Goal: Transaction & Acquisition: Purchase product/service

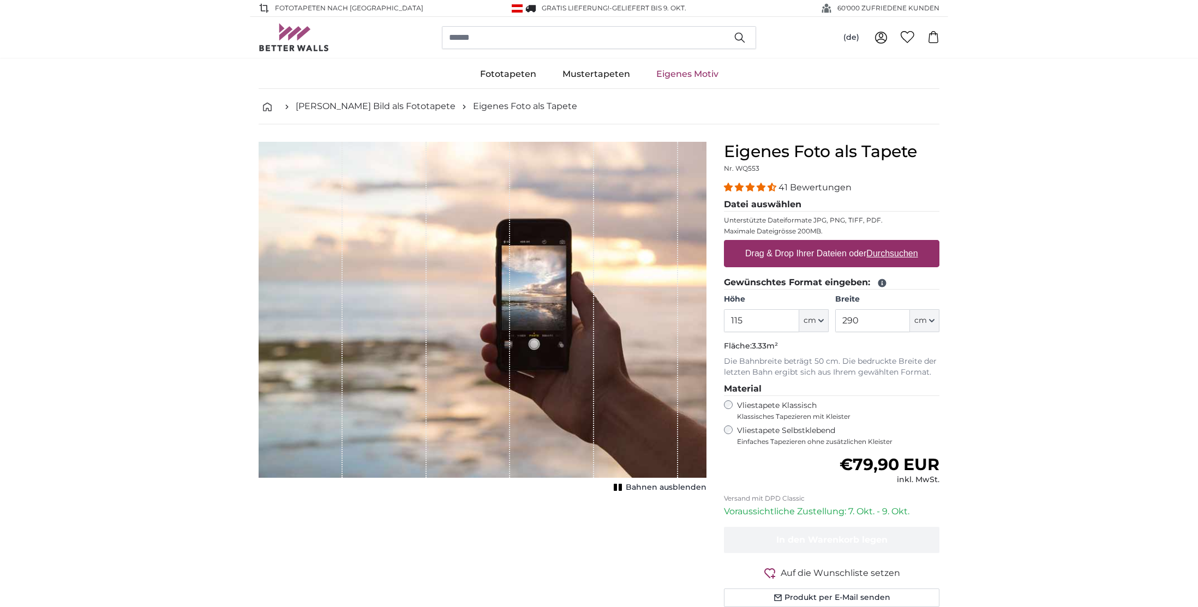
click at [515, 265] on div "1 of 1" at bounding box center [552, 310] width 84 height 336
click at [804, 255] on label "Drag & Drop Ihrer Dateien oder Durchsuchen" at bounding box center [832, 254] width 182 height 22
click at [804, 243] on input "Drag & Drop Ihrer Dateien oder Durchsuchen" at bounding box center [831, 241] width 215 height 3
type input "**********"
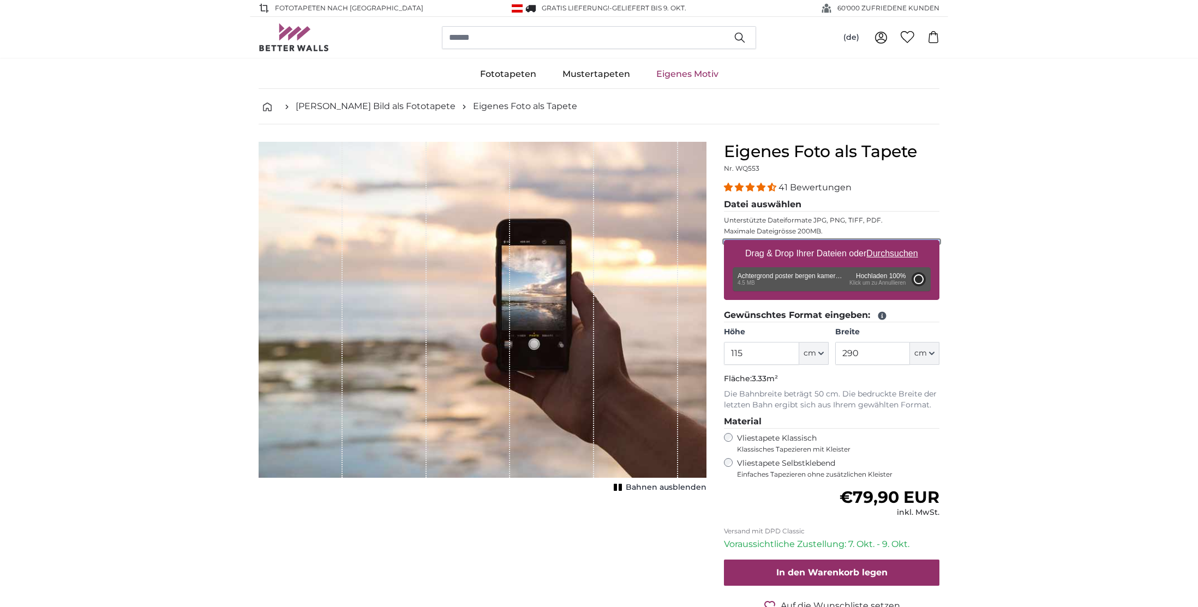
type input "200"
type input "266"
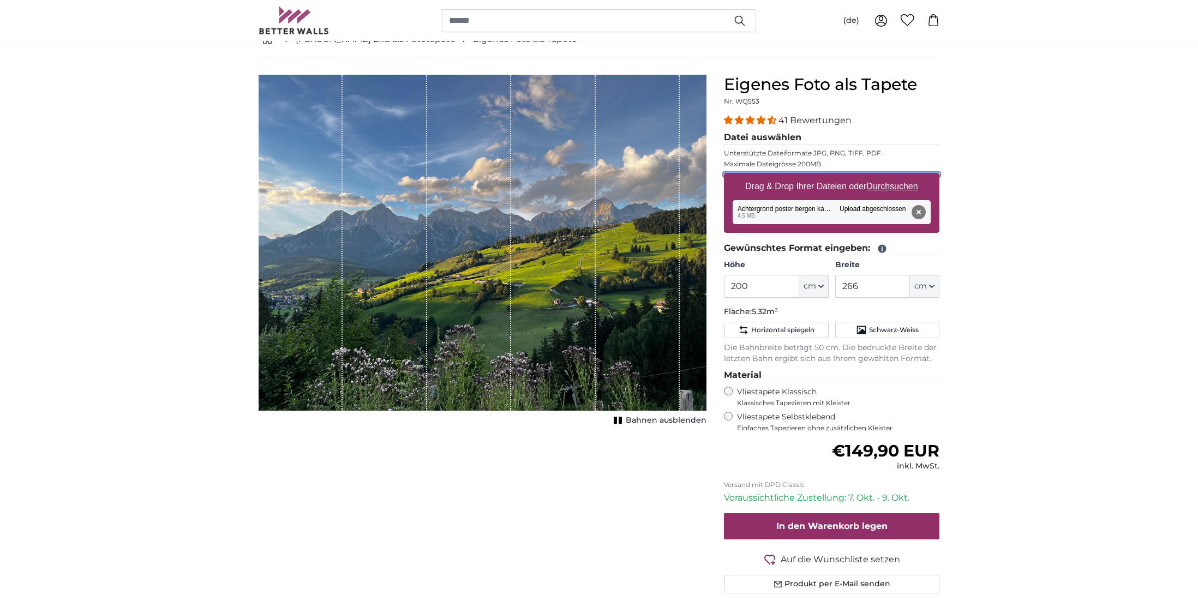
scroll to position [66, 0]
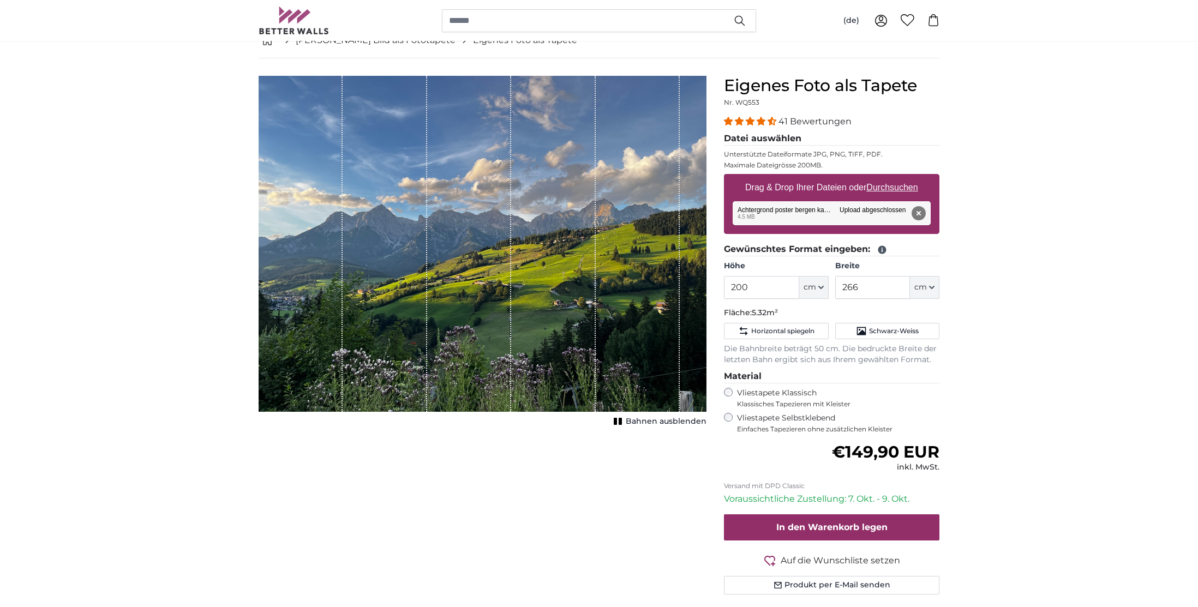
drag, startPoint x: 510, startPoint y: 256, endPoint x: 468, endPoint y: 260, distance: 42.8
click at [466, 260] on div "1 of 1" at bounding box center [483, 244] width 448 height 336
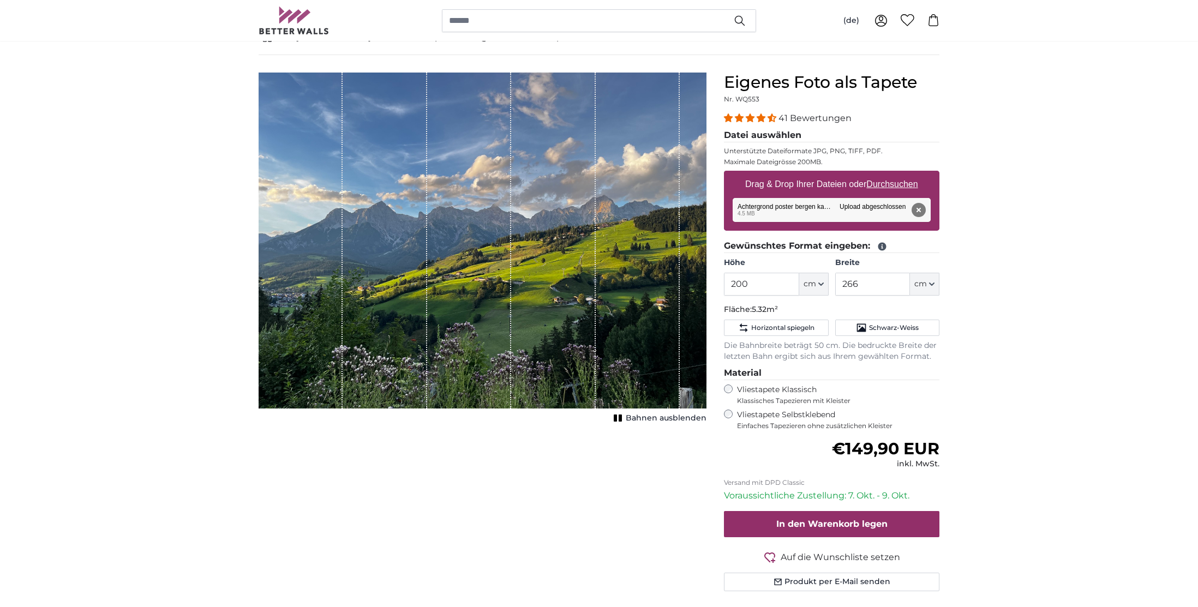
drag, startPoint x: 468, startPoint y: 261, endPoint x: 470, endPoint y: 280, distance: 19.8
click at [470, 281] on div "1 of 1" at bounding box center [469, 241] width 84 height 336
click at [726, 287] on div "Eigenes Foto als Tapete Nr. WQ553 41 Bewertungen Datei auswählen Unterstützte D…" at bounding box center [831, 345] width 233 height 545
drag, startPoint x: 758, startPoint y: 286, endPoint x: 672, endPoint y: 284, distance: 86.8
click at [674, 286] on product-detail "Abbrechen Bild zuschneiden Bahnen ausblenden Eigenes Foto als Tapete Nr. WQ553 …" at bounding box center [599, 336] width 698 height 562
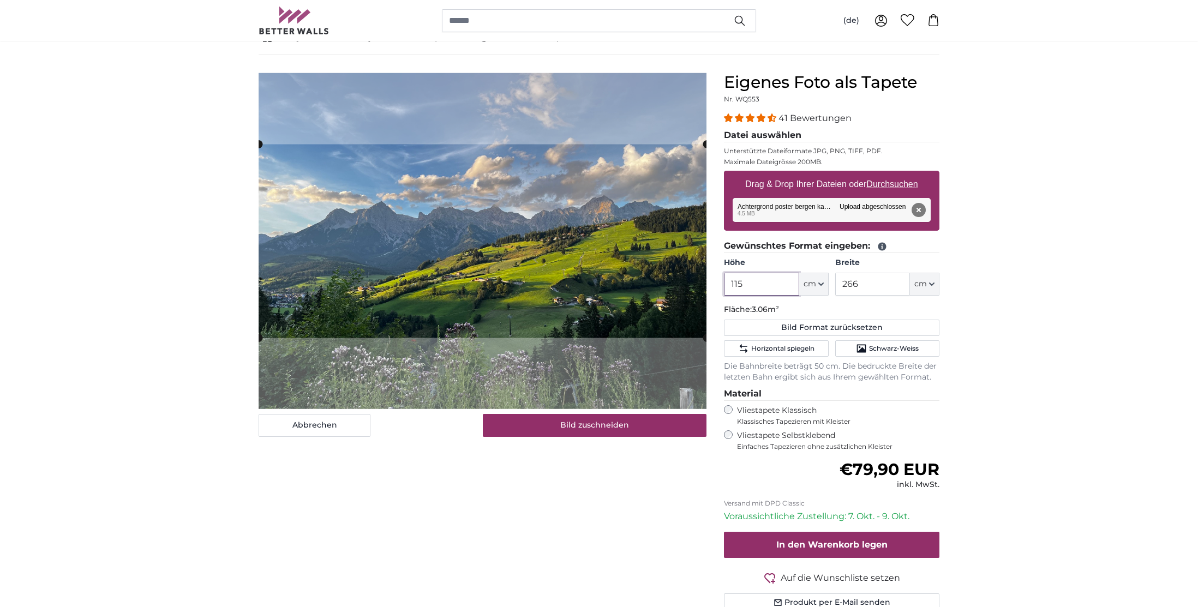
type input "115"
drag, startPoint x: 874, startPoint y: 288, endPoint x: 830, endPoint y: 287, distance: 44.7
click at [830, 287] on div "Höhe 115 ft cm Centimeter (cm) Inches (inch) Feet (ft. in.) Breite 266 ft cm Ce…" at bounding box center [831, 276] width 215 height 38
type input "290"
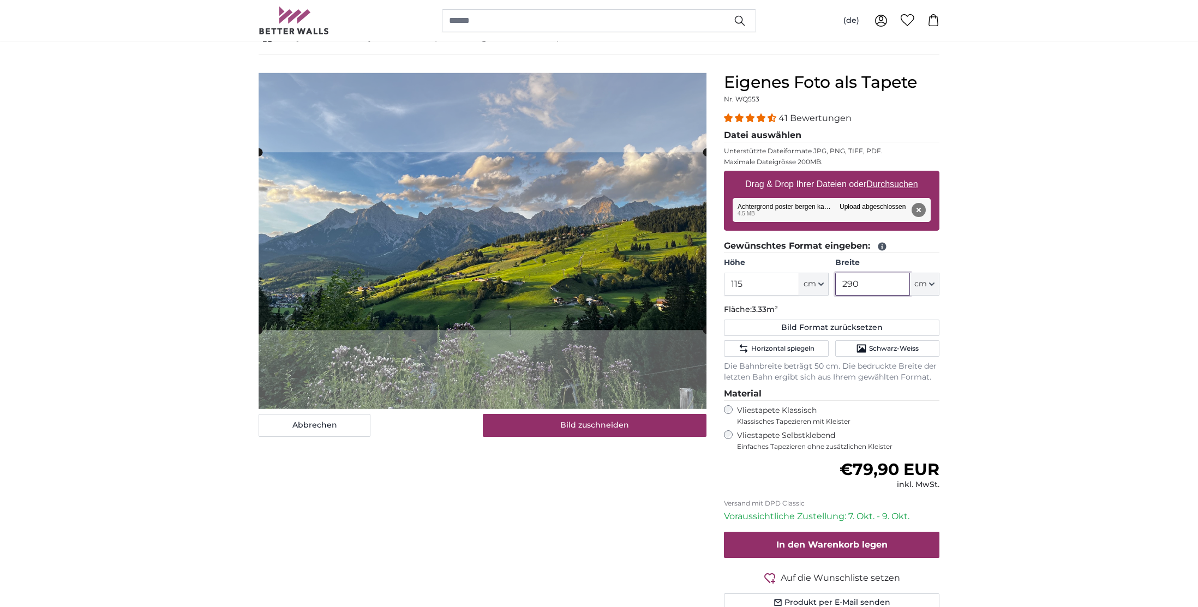
type input "290"
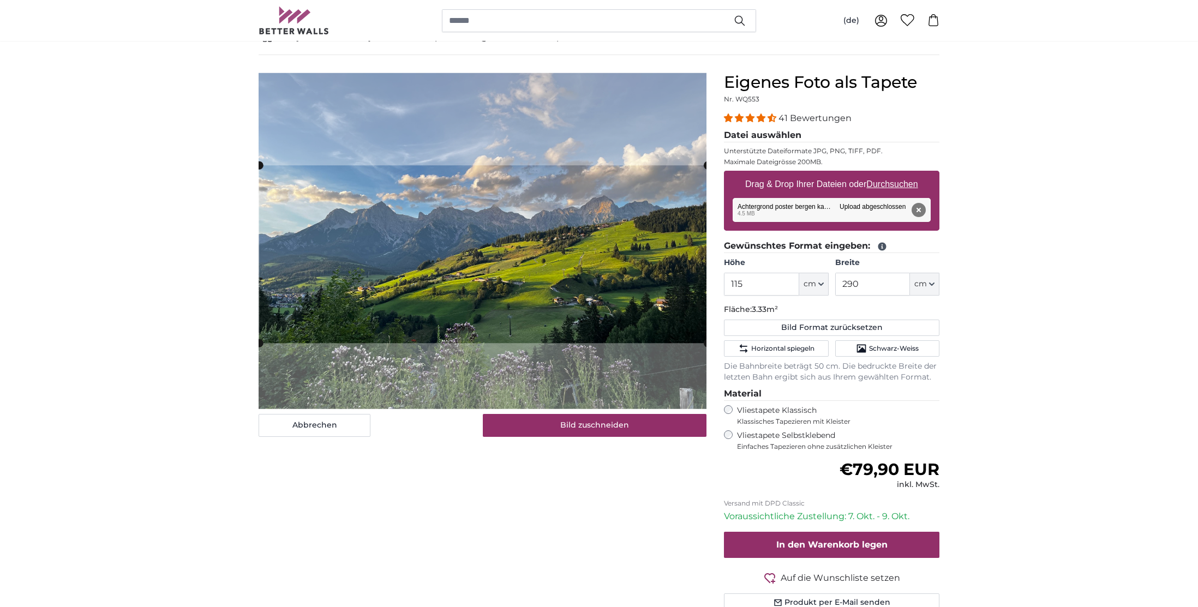
click at [572, 294] on cropper-handle at bounding box center [483, 254] width 448 height 178
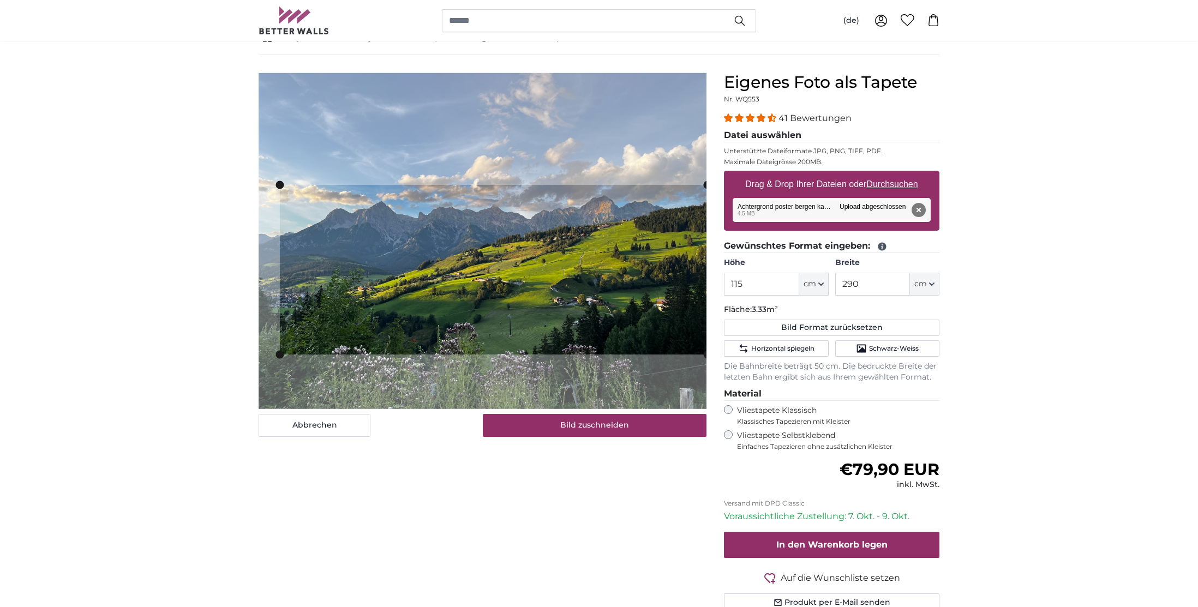
click at [0, 0] on slot at bounding box center [0, 0] width 0 height 0
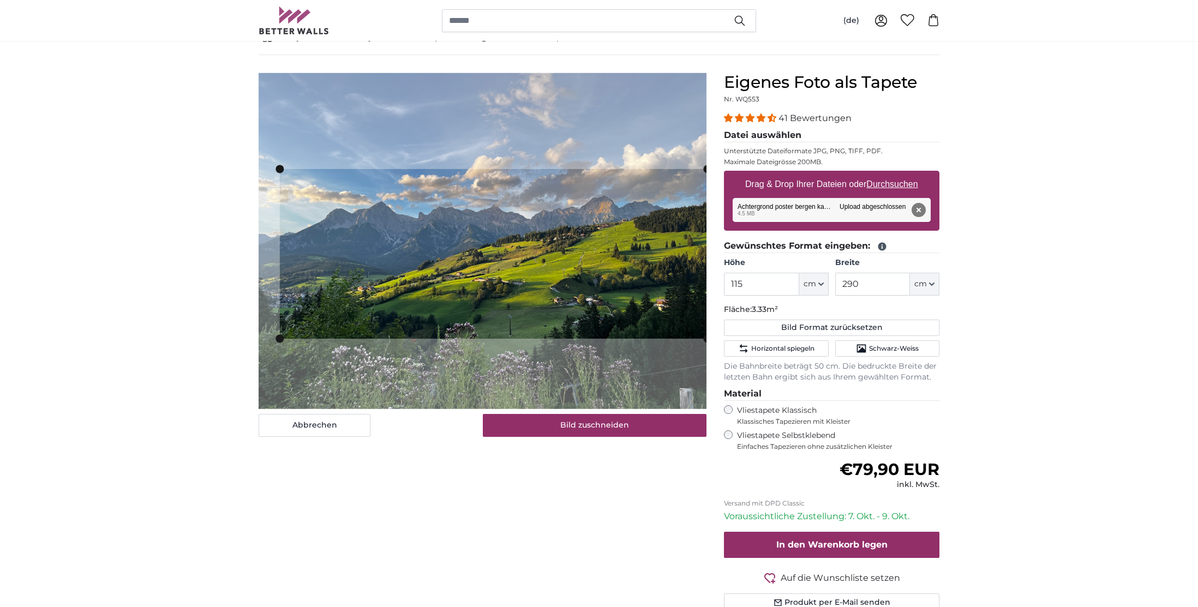
click at [522, 230] on cropper-handle at bounding box center [493, 254] width 427 height 170
click at [554, 290] on cropper-handle at bounding box center [493, 251] width 427 height 170
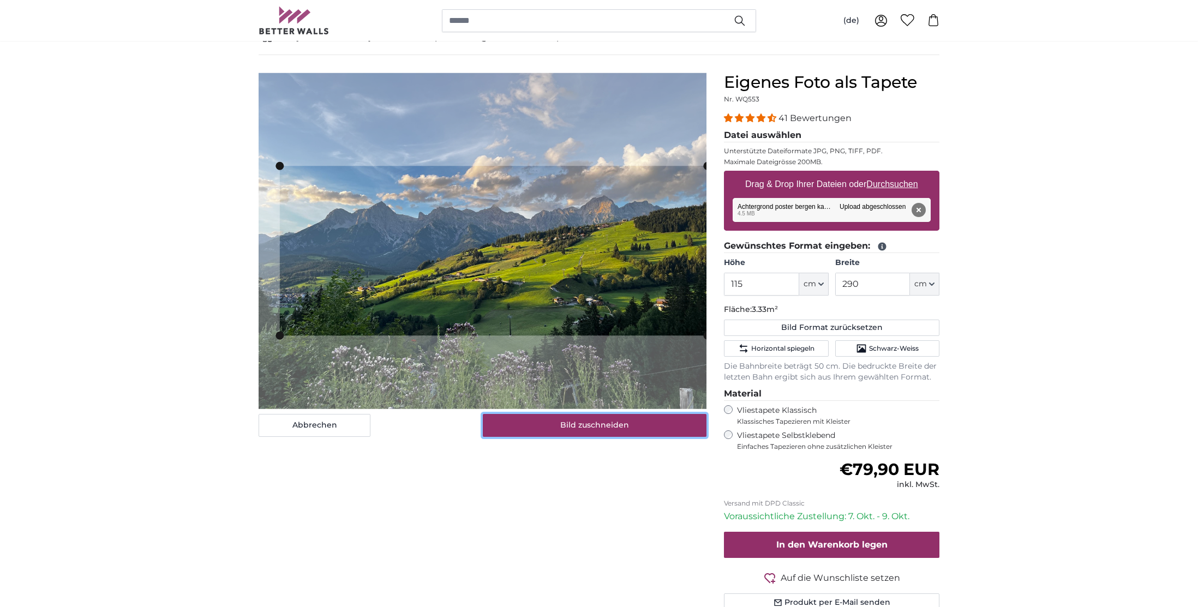
click at [576, 427] on button "Bild zuschneiden" at bounding box center [595, 425] width 224 height 23
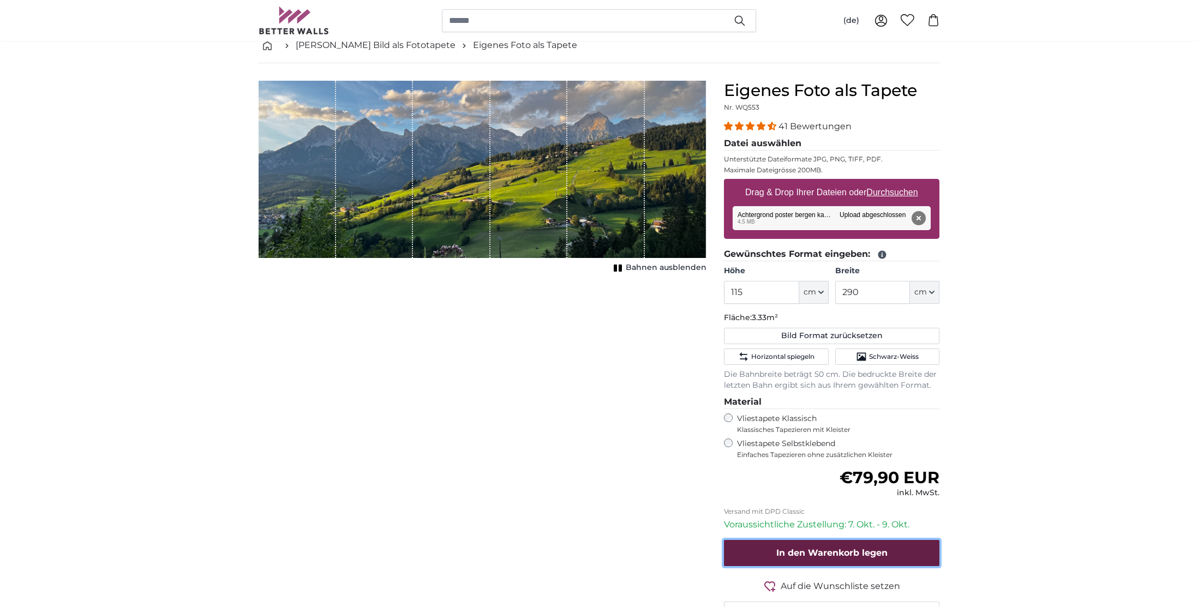
scroll to position [62, 0]
click at [872, 556] on span "In den Warenkorb legen" at bounding box center [831, 552] width 111 height 10
